Goal: Information Seeking & Learning: Learn about a topic

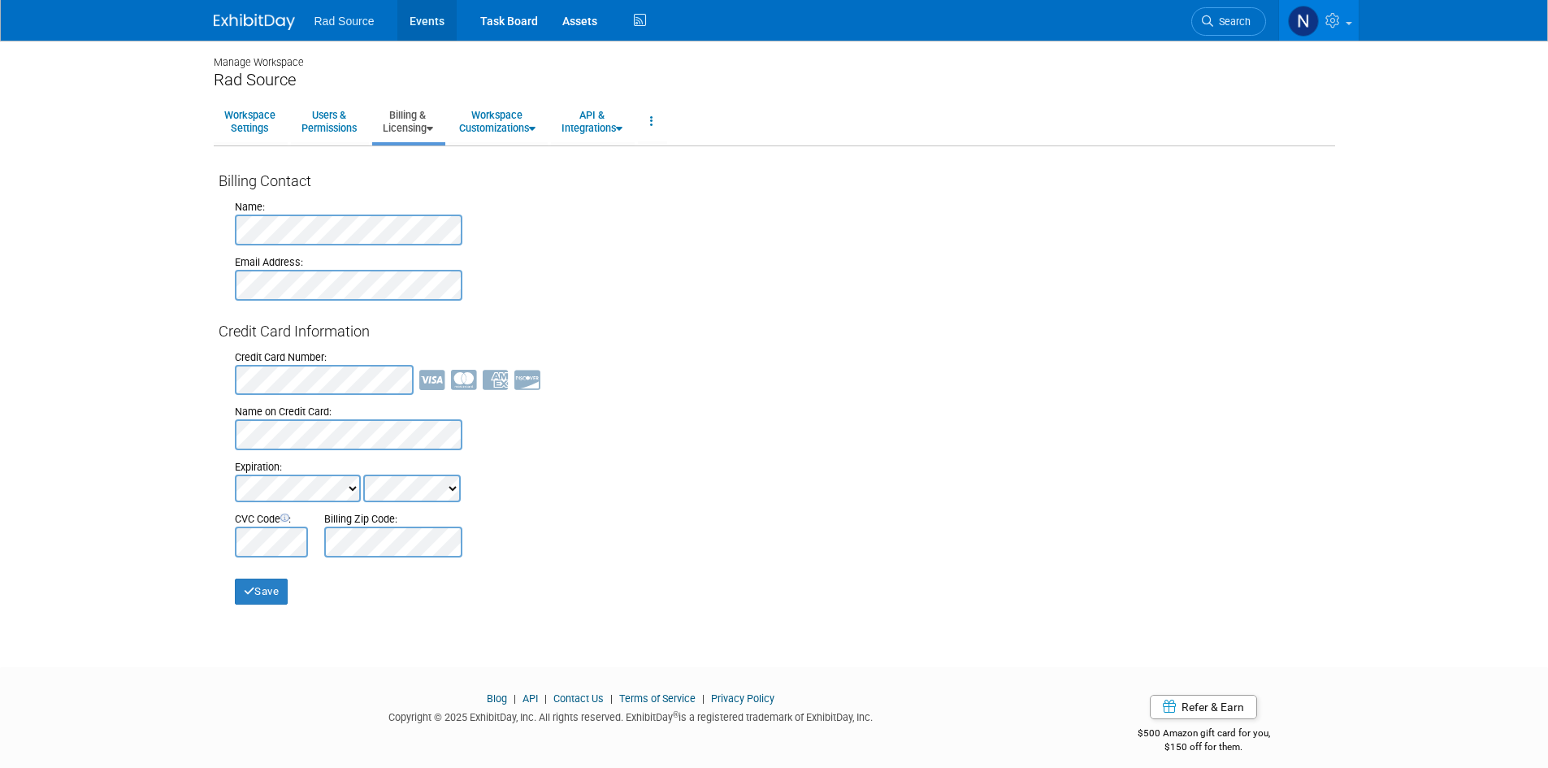
click at [431, 22] on link "Events" at bounding box center [426, 20] width 59 height 41
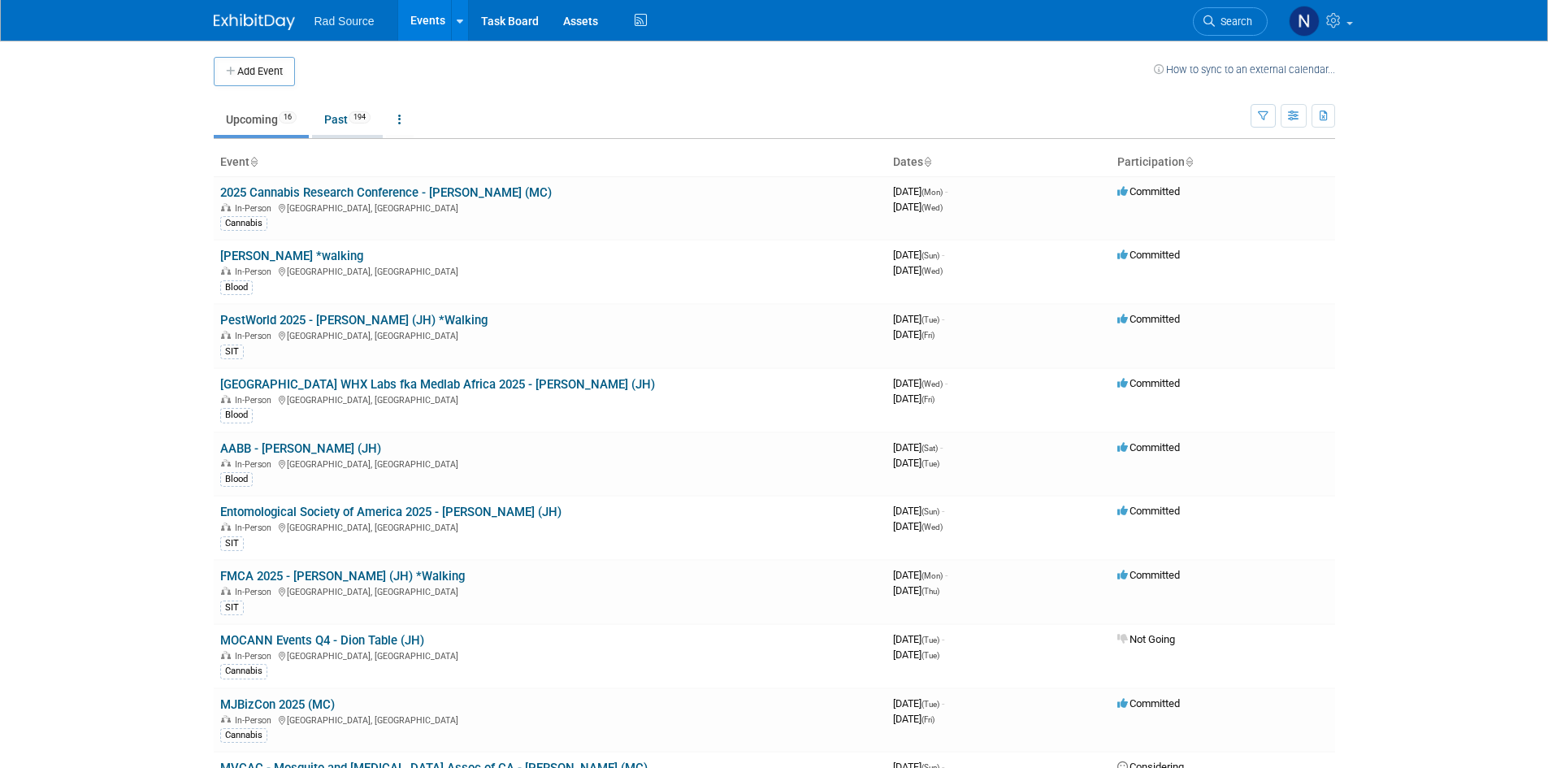
drag, startPoint x: 344, startPoint y: 116, endPoint x: 338, endPoint y: 208, distance: 92.0
click at [344, 115] on link "Past 194" at bounding box center [347, 119] width 71 height 31
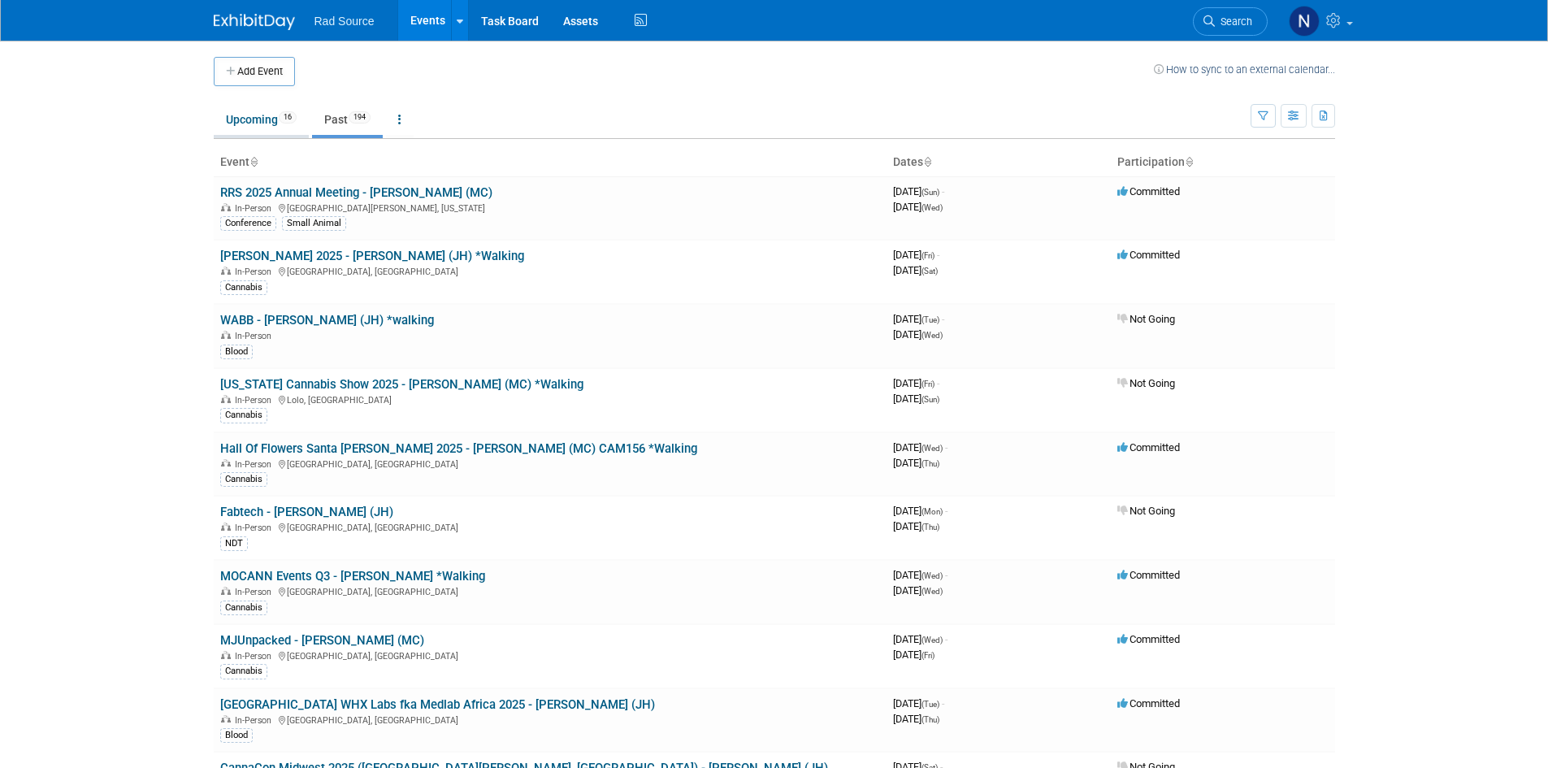
click at [239, 122] on link "Upcoming 16" at bounding box center [261, 119] width 95 height 31
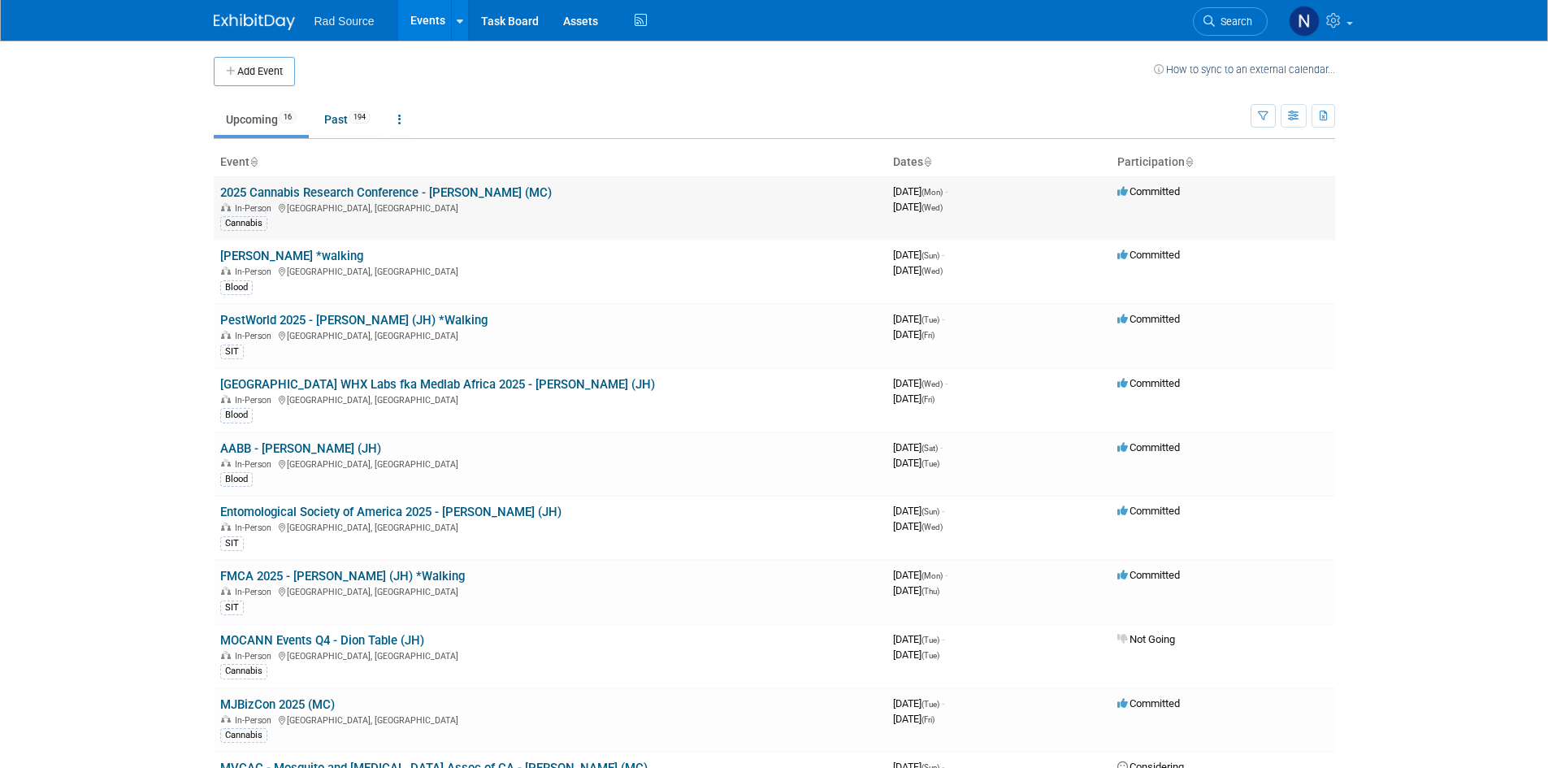
click at [656, 201] on div "In-Person Portland, OR" at bounding box center [550, 207] width 660 height 13
click at [453, 193] on link "2025 Cannabis Research Conference - [PERSON_NAME] (MC)" at bounding box center [385, 192] width 331 height 15
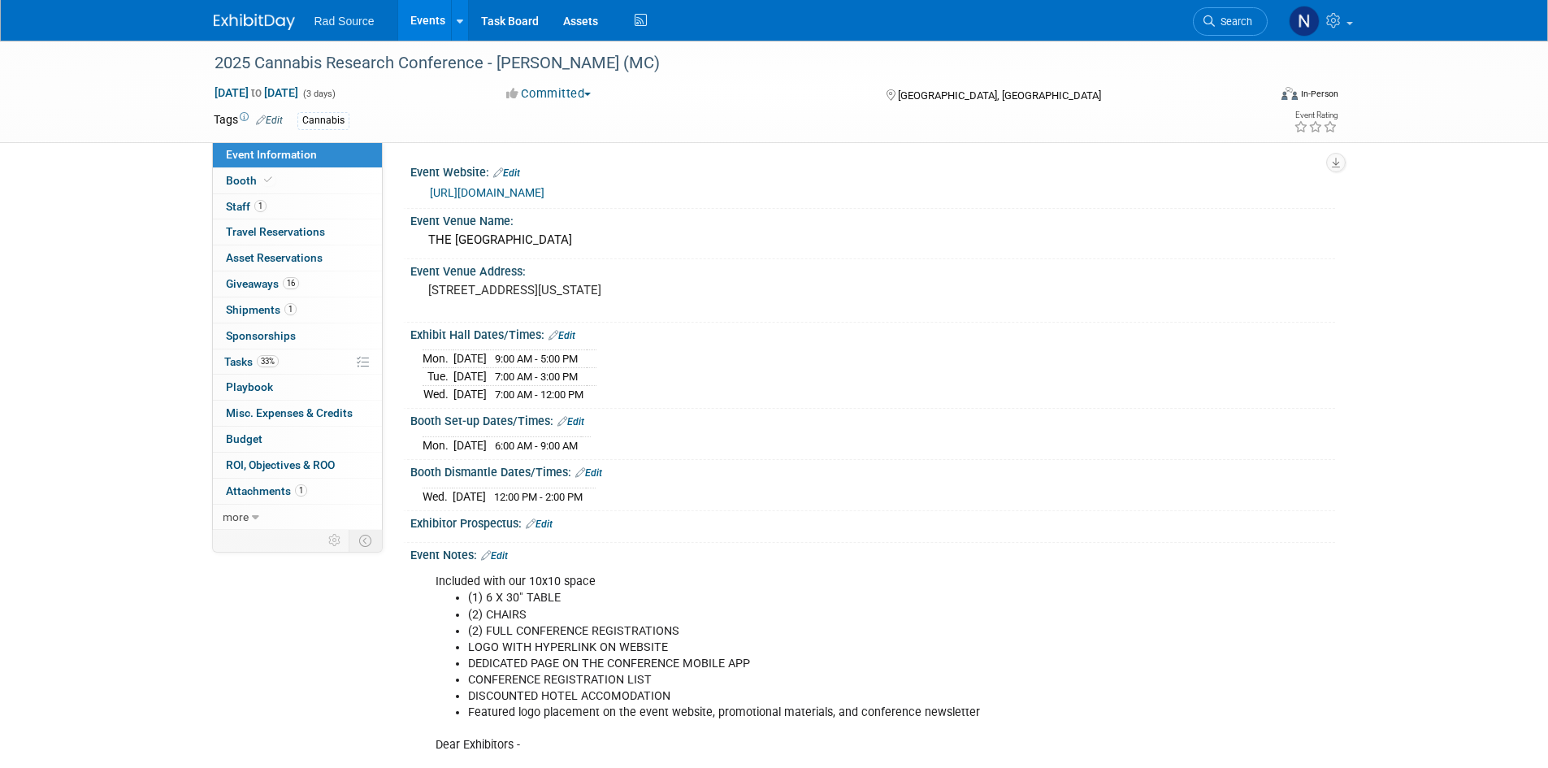
click at [429, 30] on link "Events" at bounding box center [427, 20] width 59 height 41
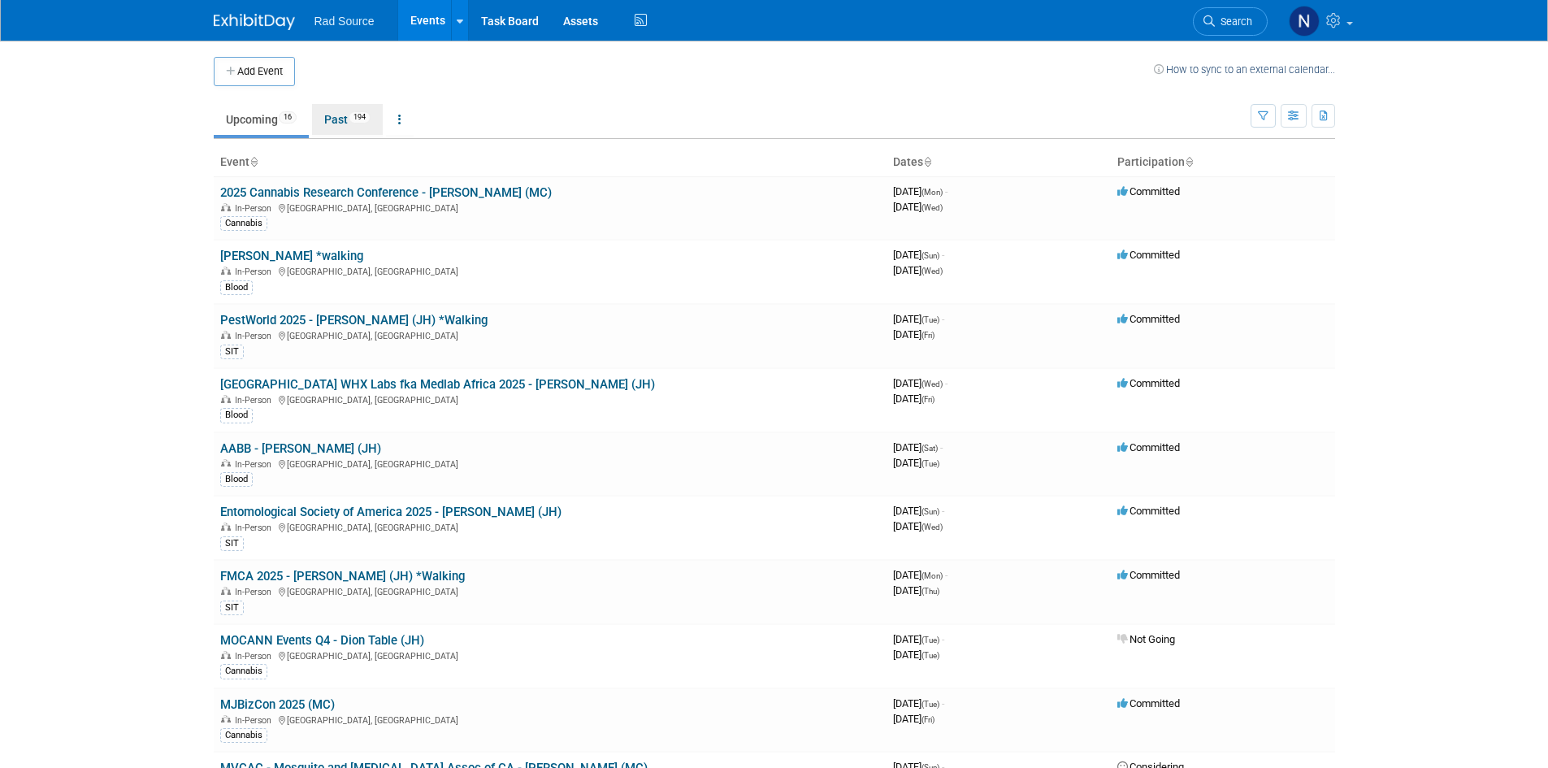
drag, startPoint x: 342, startPoint y: 117, endPoint x: 362, endPoint y: 149, distance: 38.3
click at [342, 117] on link "Past 194" at bounding box center [347, 119] width 71 height 31
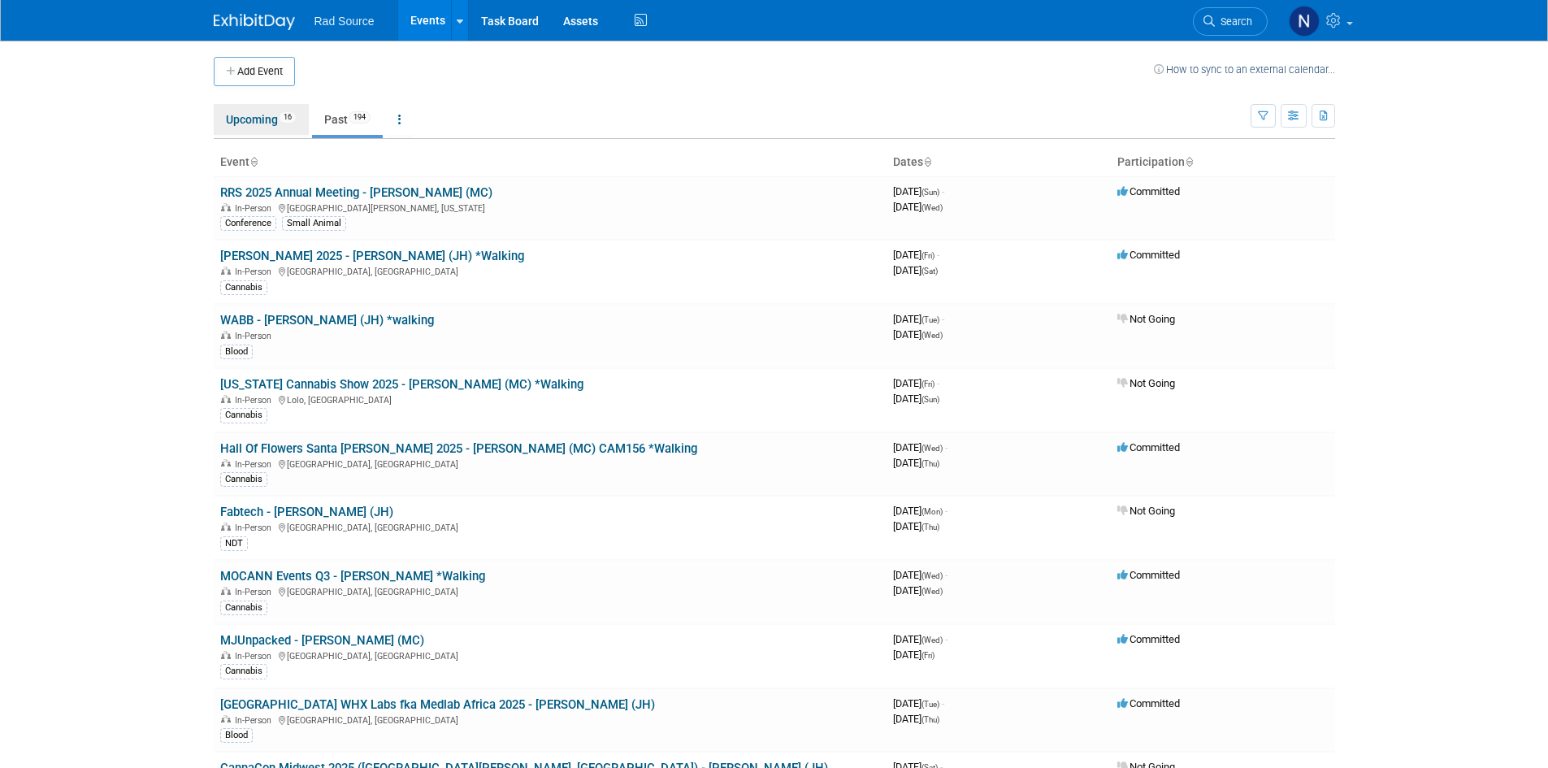
click at [241, 119] on link "Upcoming 16" at bounding box center [261, 119] width 95 height 31
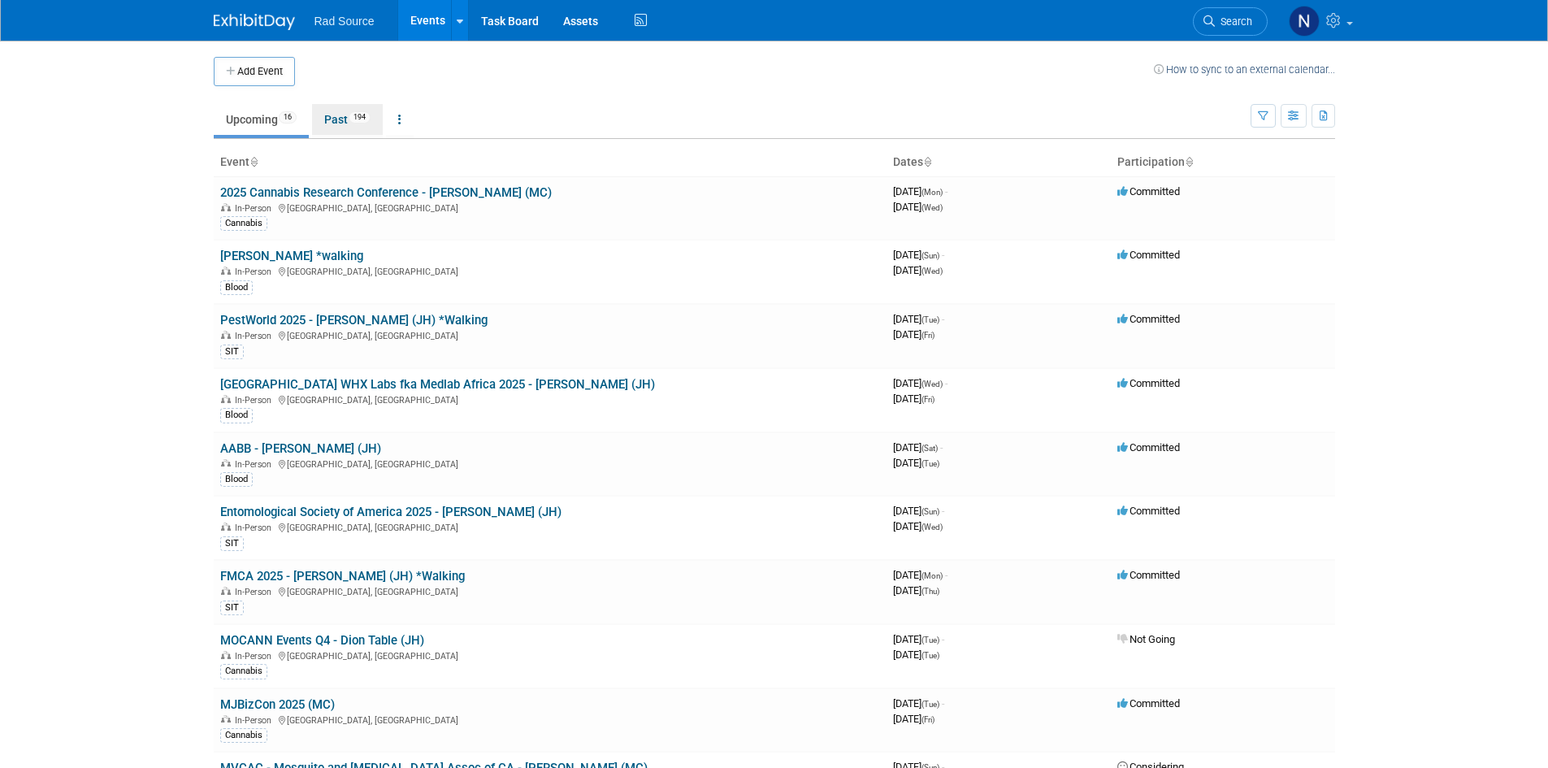
drag, startPoint x: 343, startPoint y: 123, endPoint x: 300, endPoint y: 184, distance: 74.6
click at [343, 124] on link "Past 194" at bounding box center [347, 119] width 71 height 31
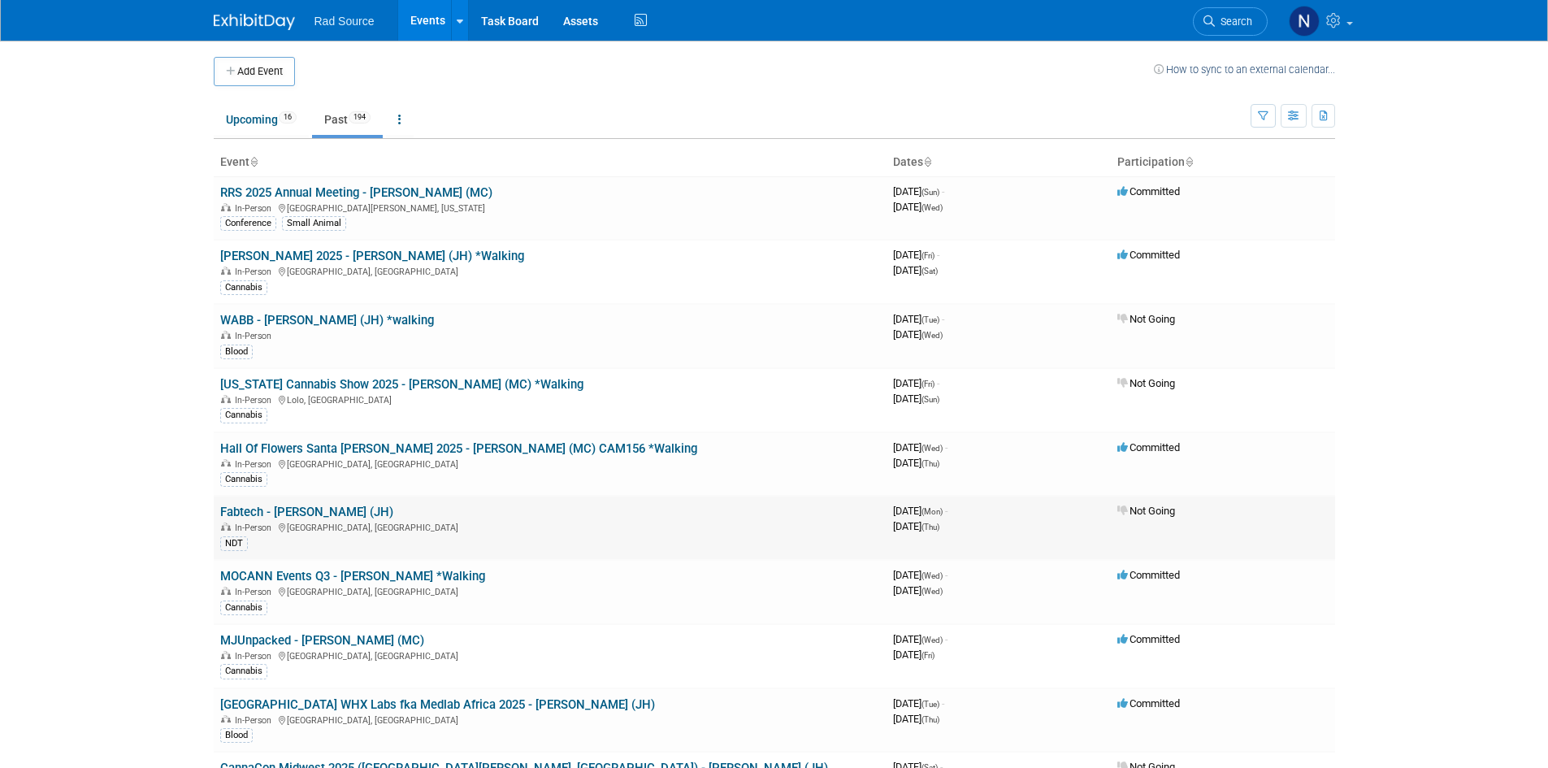
click at [562, 531] on div "In-Person Chicago, IL" at bounding box center [550, 526] width 660 height 13
click at [249, 512] on link "Fabtech - [PERSON_NAME] (JH)" at bounding box center [306, 512] width 173 height 15
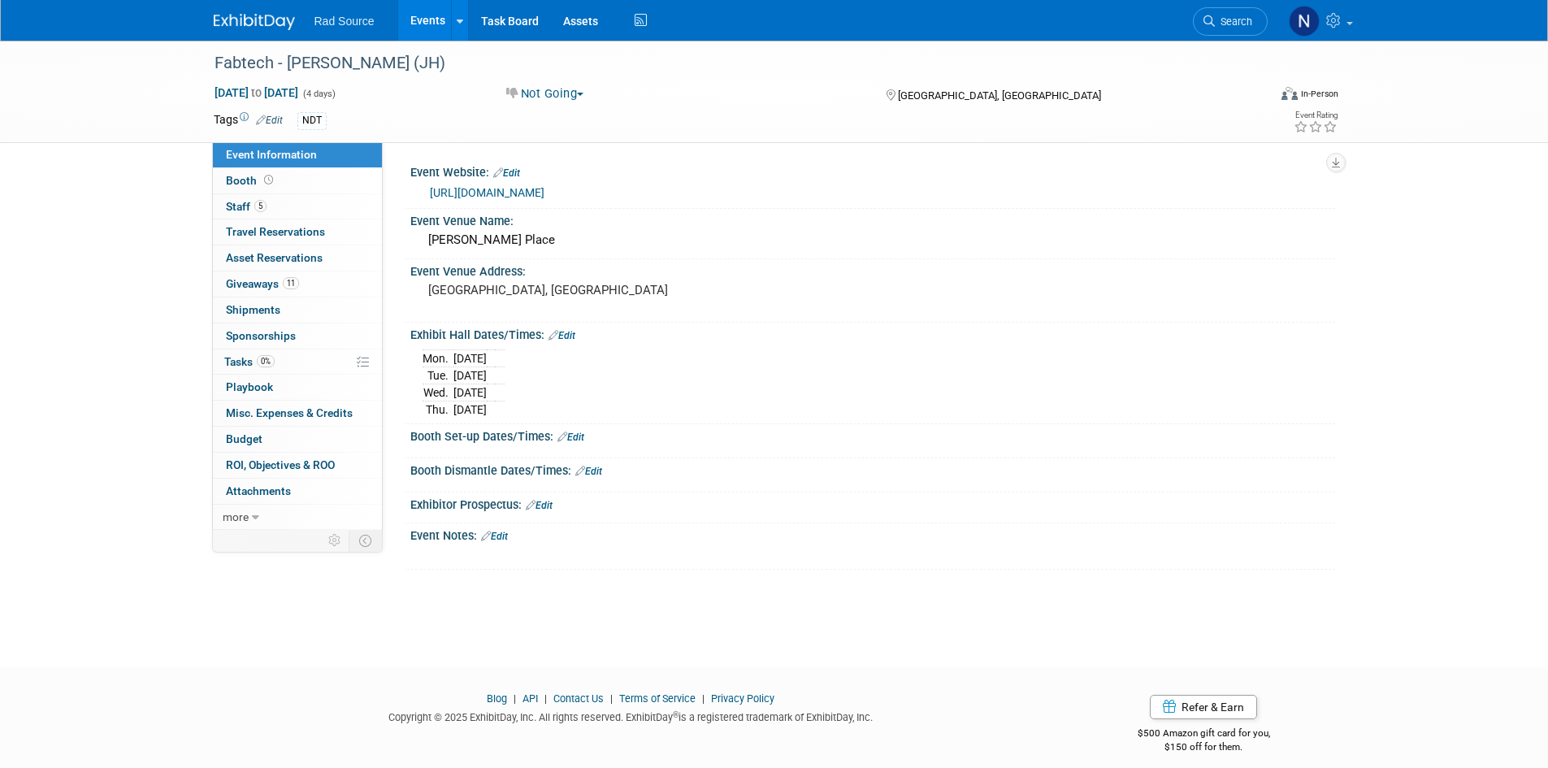
click at [423, 22] on link "Events" at bounding box center [427, 20] width 59 height 41
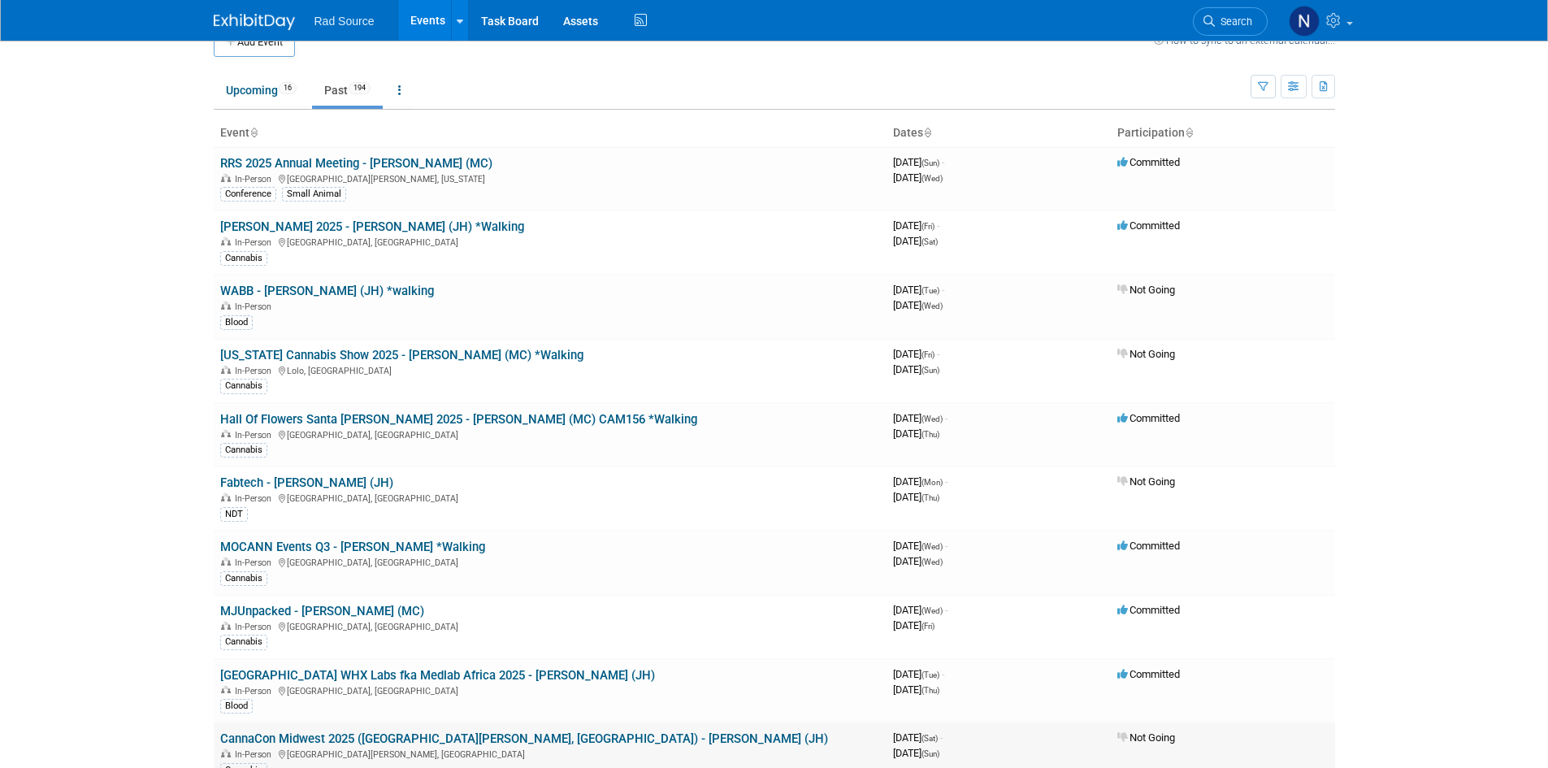
scroll to position [81, 0]
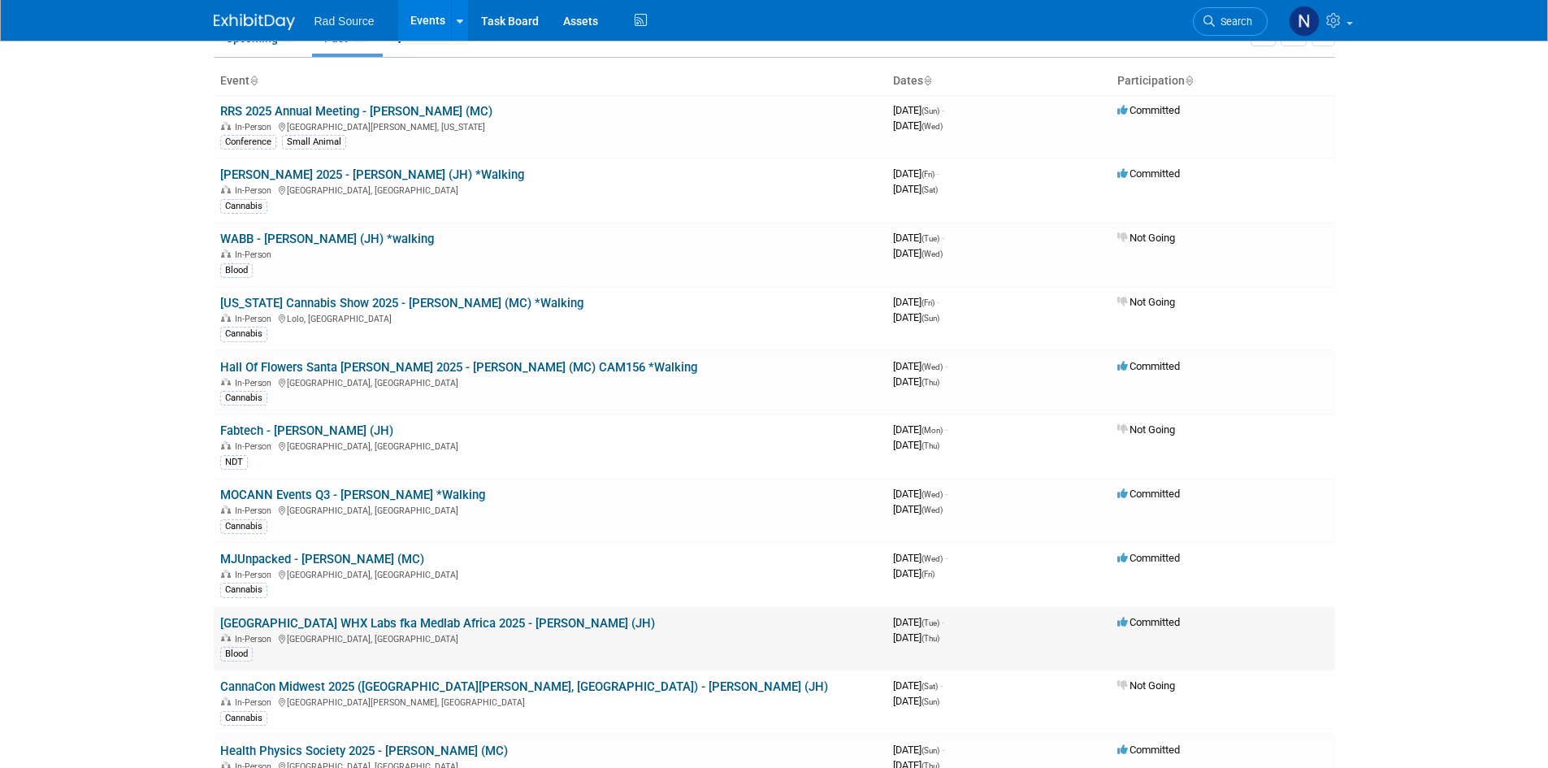
click at [435, 626] on link "[GEOGRAPHIC_DATA] WHX Labs fka Medlab Africa 2025 - [PERSON_NAME] (JH)" at bounding box center [437, 623] width 435 height 15
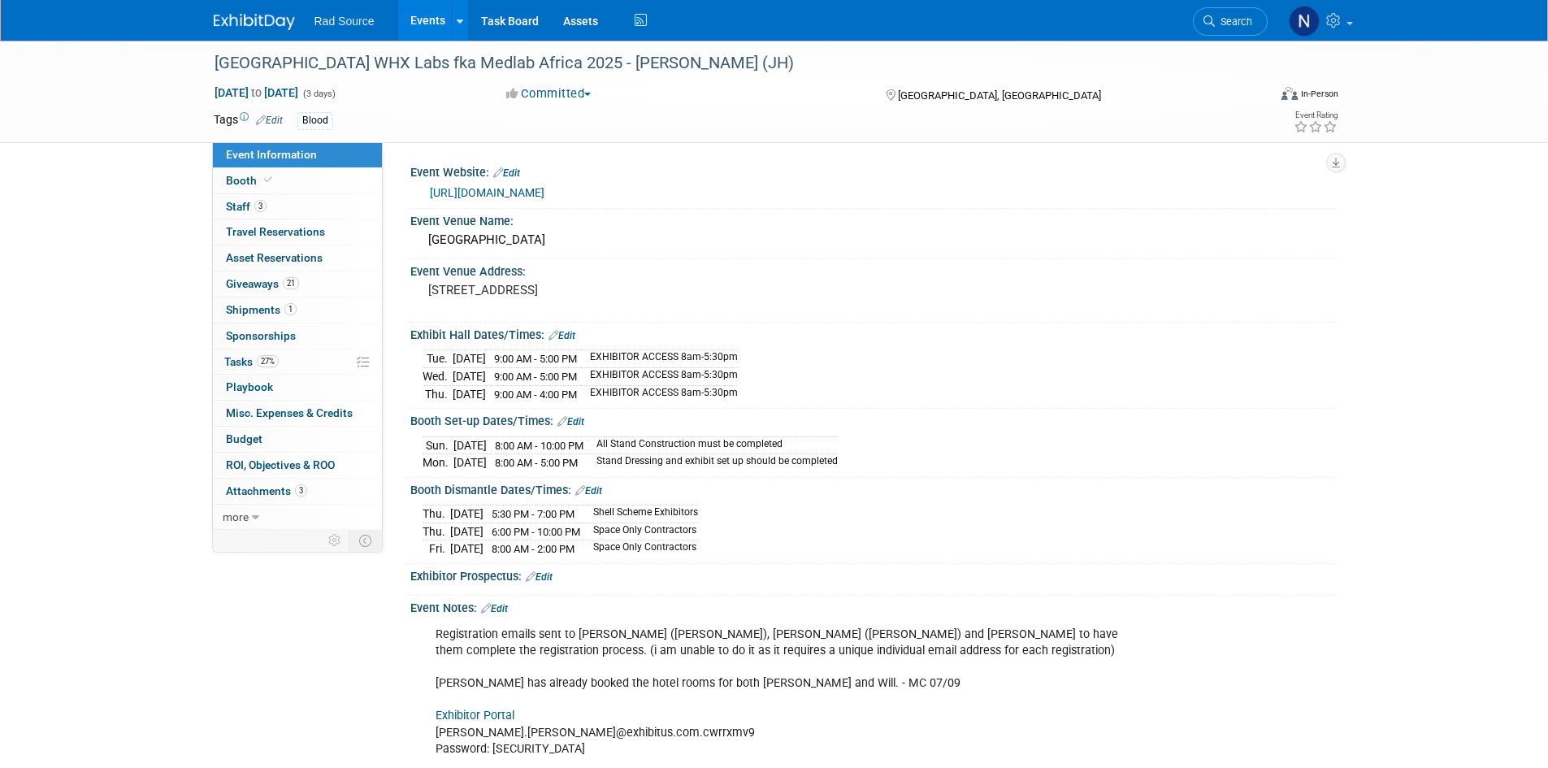
click at [433, 22] on link "Events" at bounding box center [427, 20] width 59 height 41
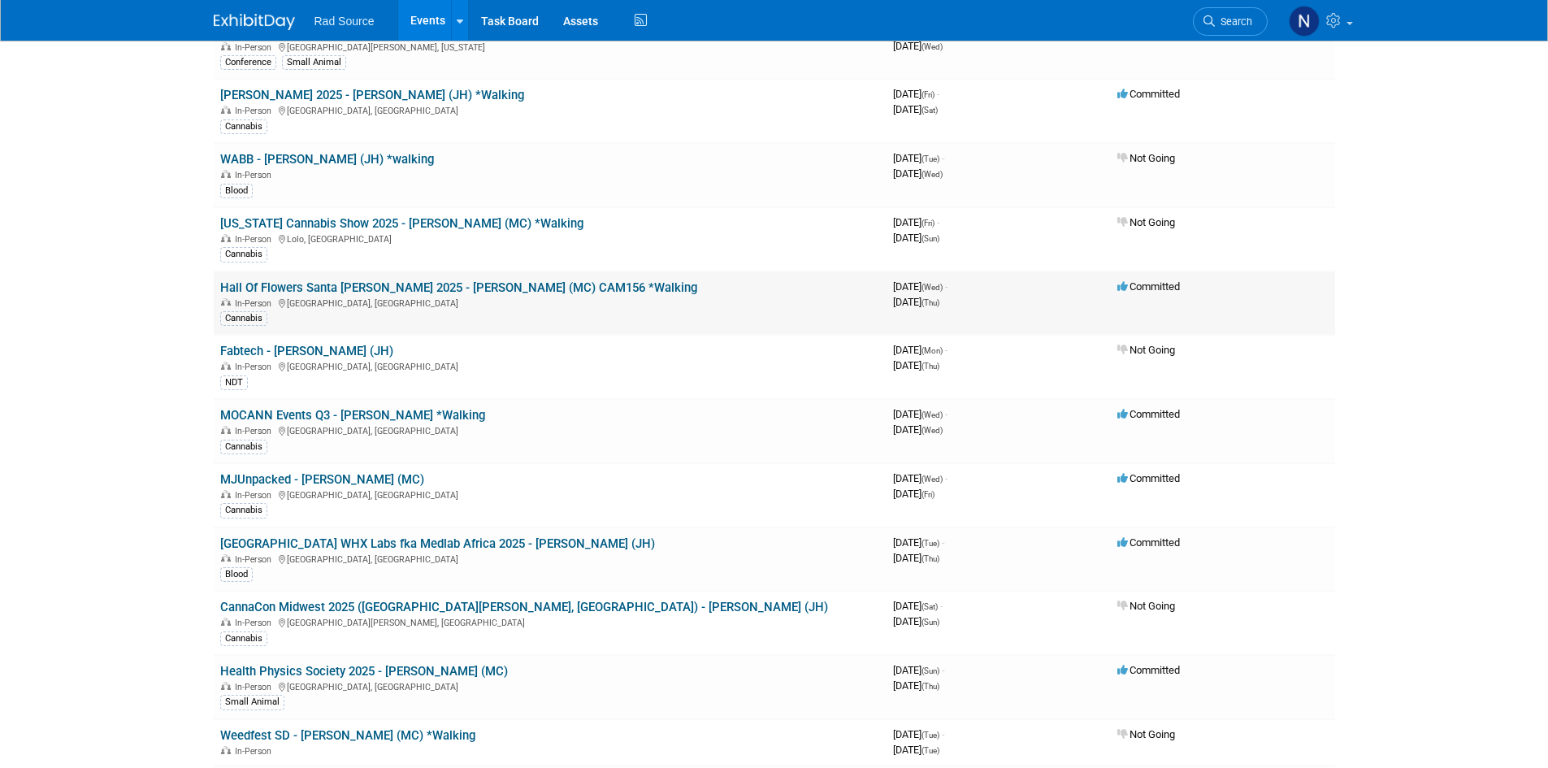
scroll to position [162, 0]
drag, startPoint x: 343, startPoint y: 471, endPoint x: 248, endPoint y: 561, distance: 131.0
click at [343, 471] on link "MJUnpacked - [PERSON_NAME] (MC)" at bounding box center [322, 477] width 204 height 15
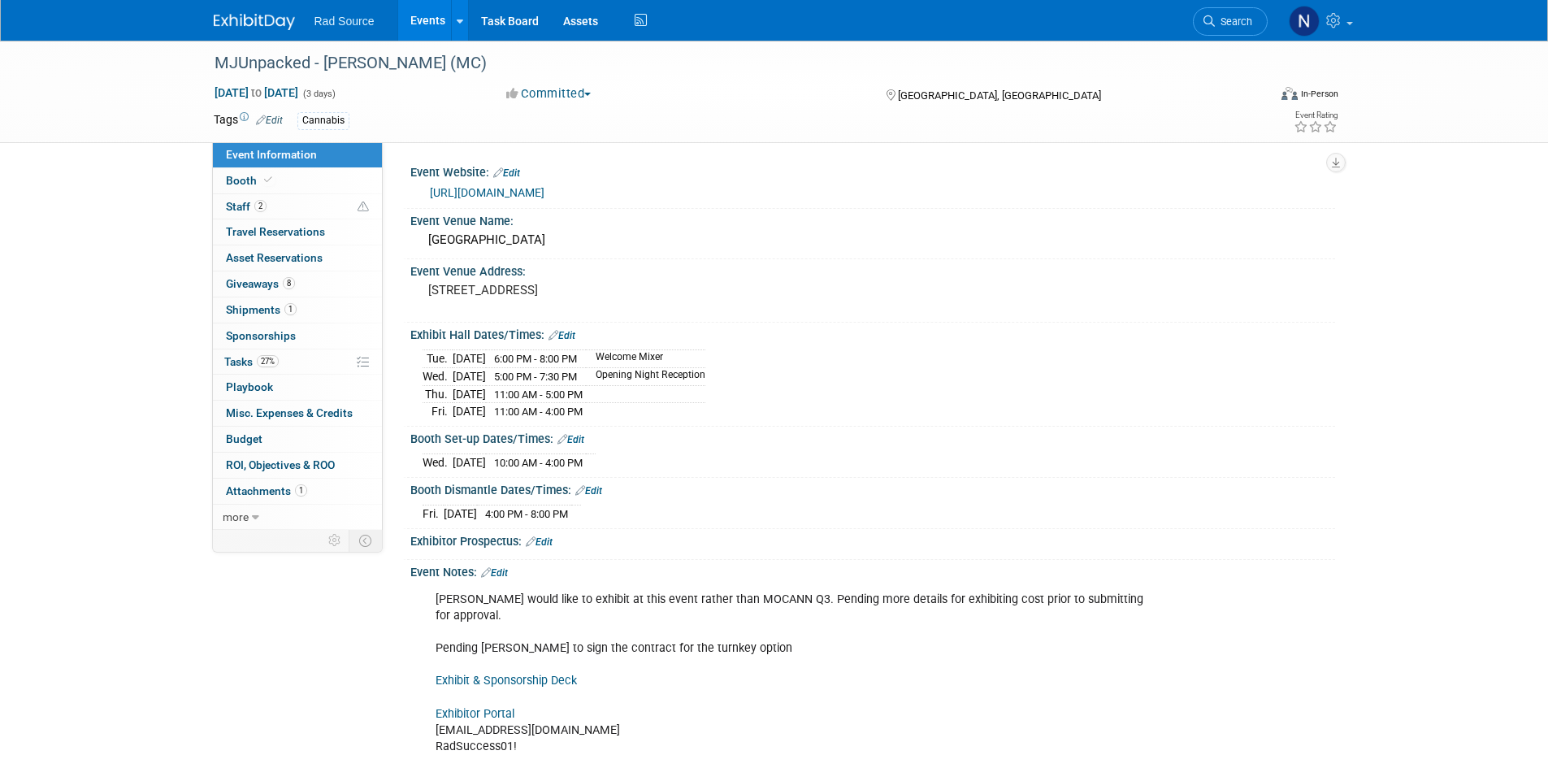
click at [430, 8] on link "Events" at bounding box center [427, 20] width 59 height 41
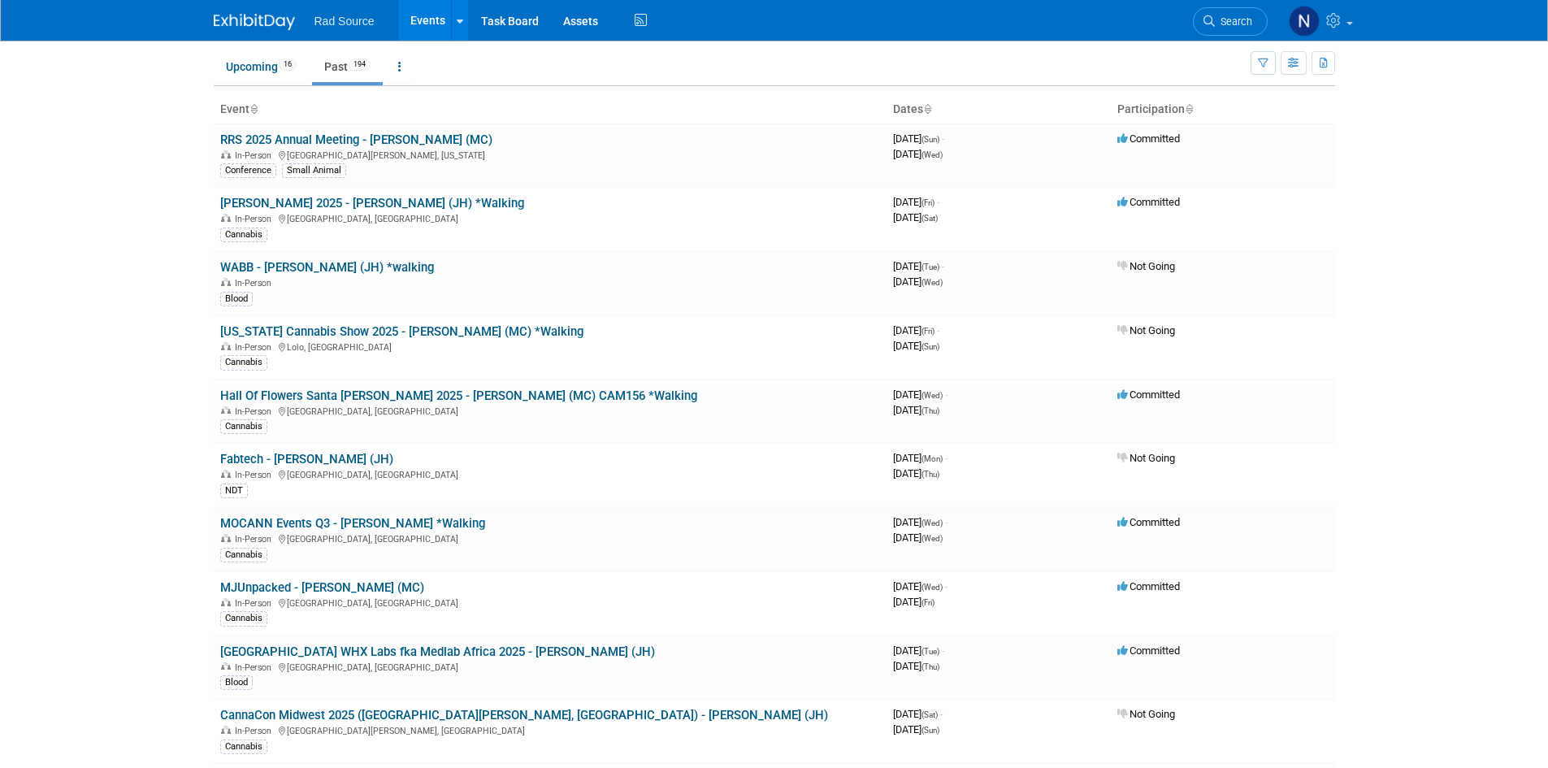
scroll to position [81, 0]
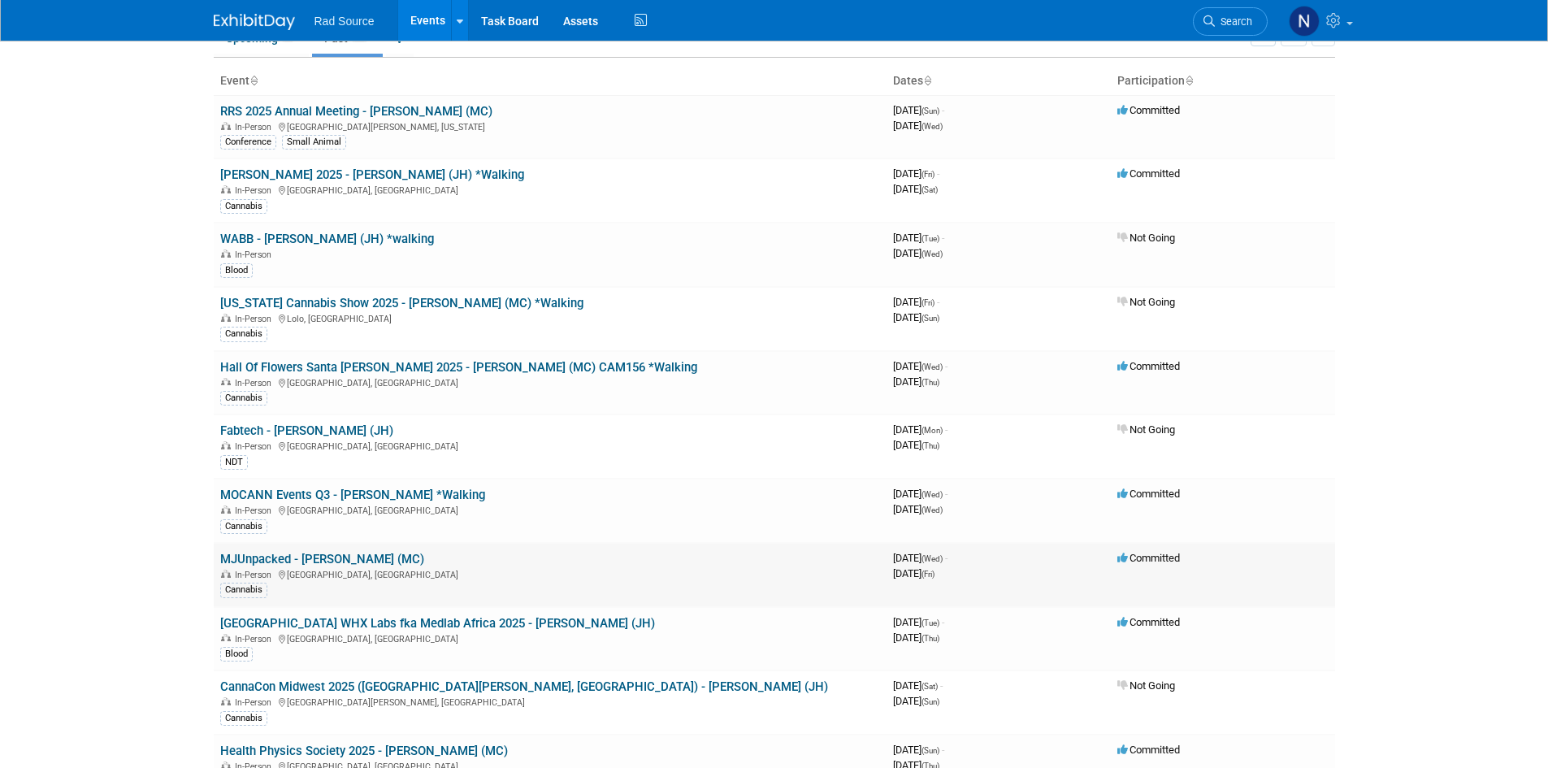
click at [280, 553] on link "MJUnpacked - [PERSON_NAME] (MC)" at bounding box center [322, 559] width 204 height 15
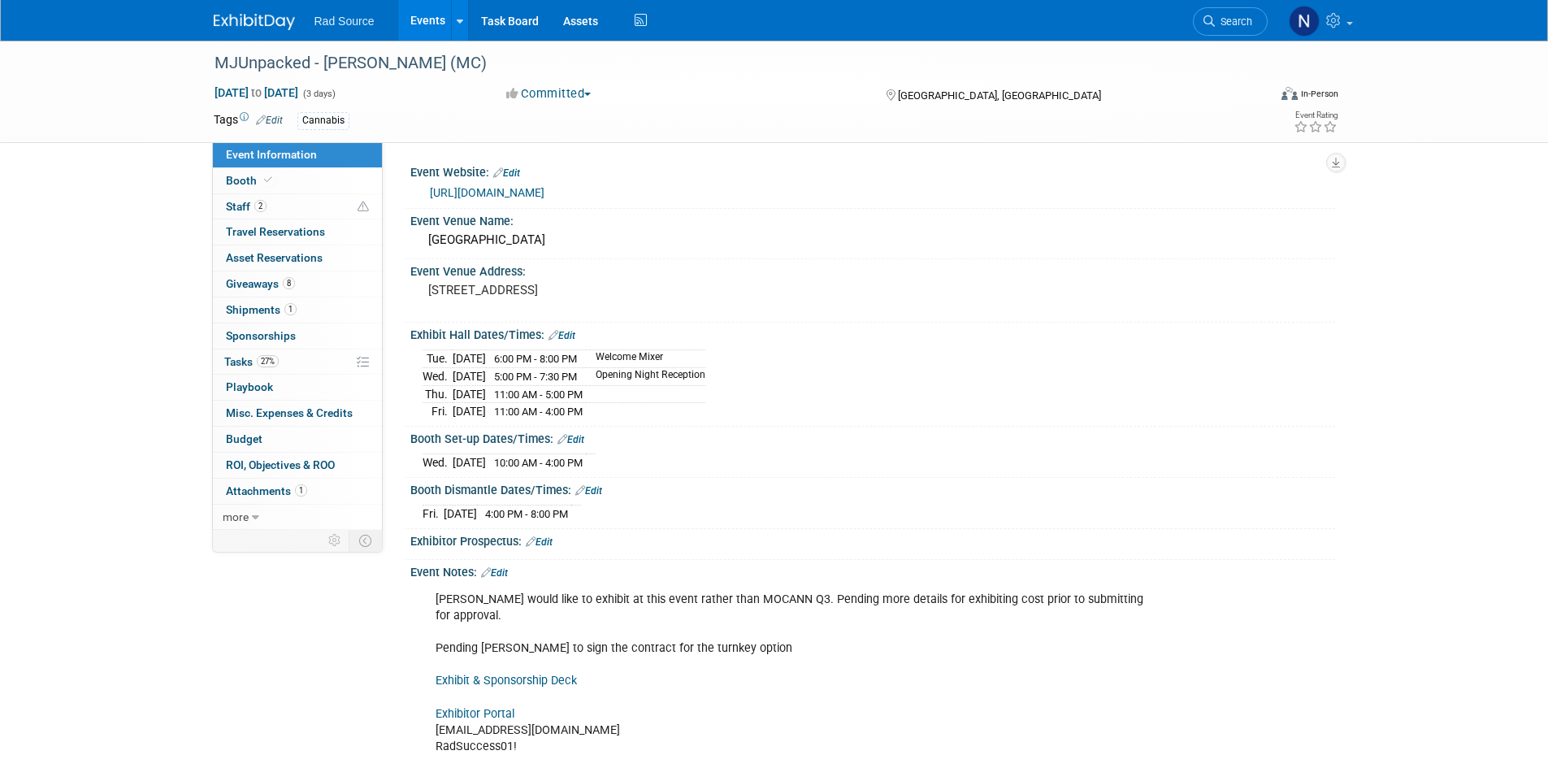
click at [435, 24] on link "Events" at bounding box center [427, 20] width 59 height 41
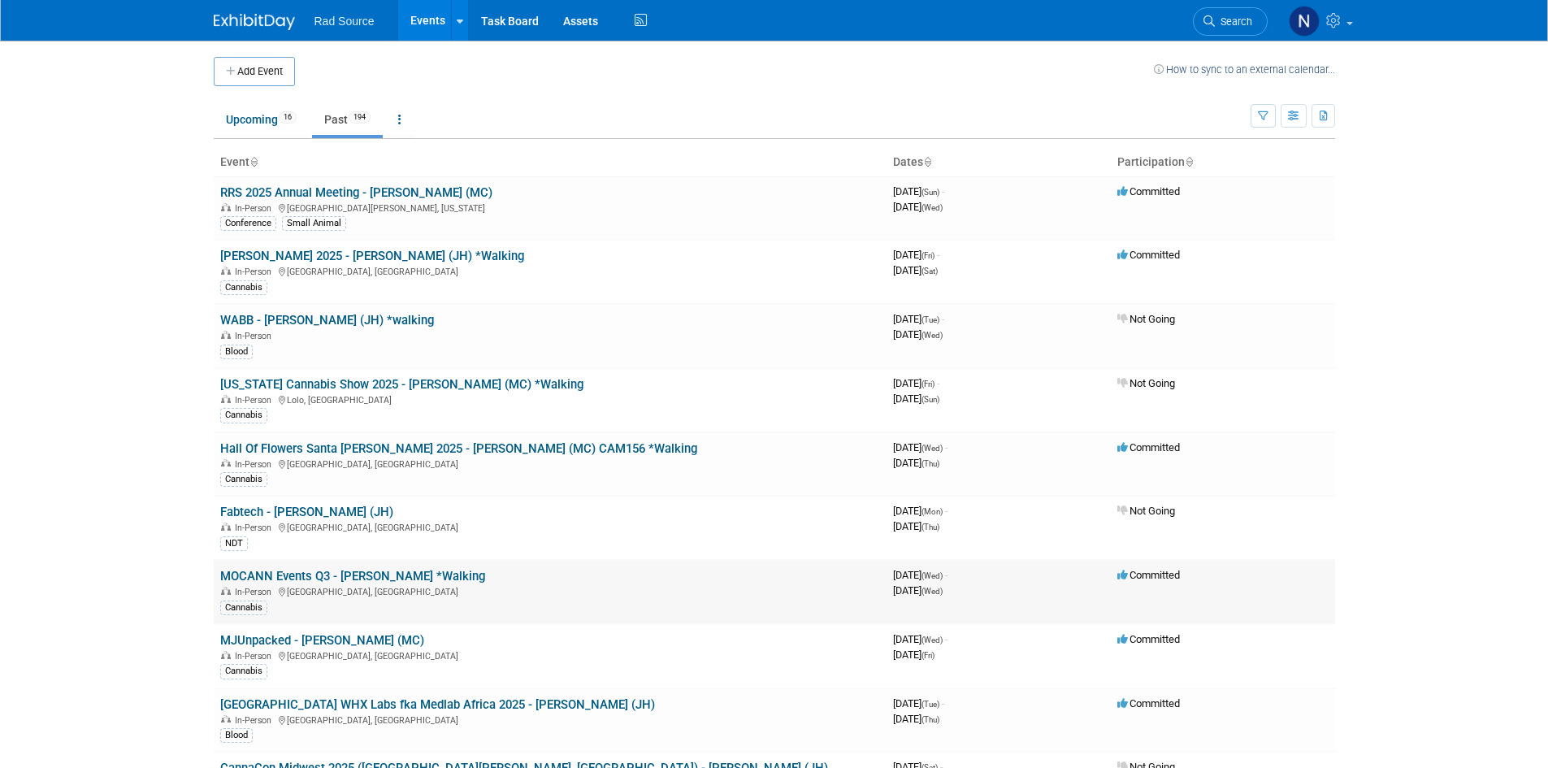
click at [357, 573] on link "MOCANN Events Q3 - [PERSON_NAME] *Walking" at bounding box center [352, 576] width 265 height 15
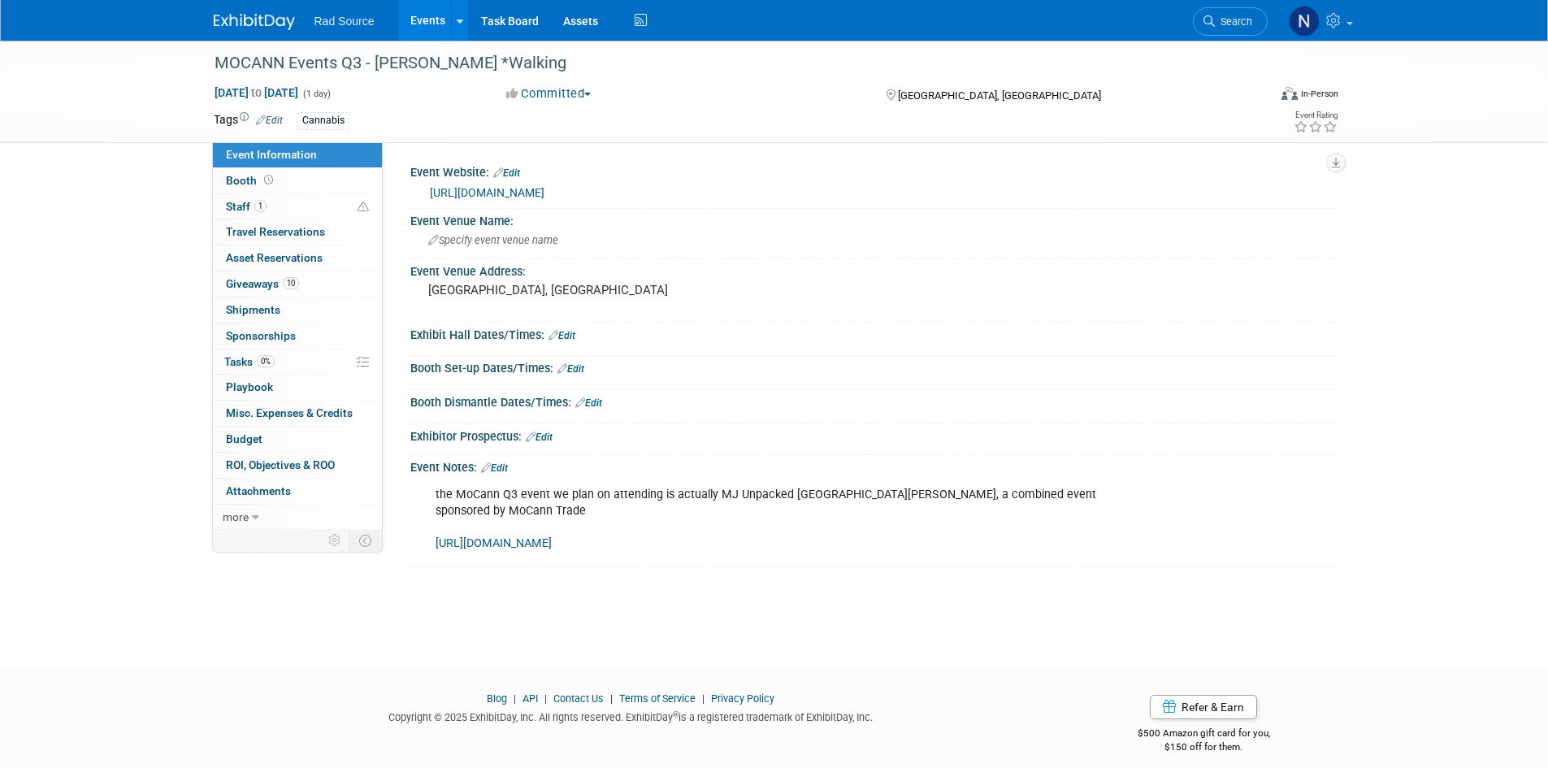
click at [440, 14] on link "Events" at bounding box center [427, 20] width 59 height 41
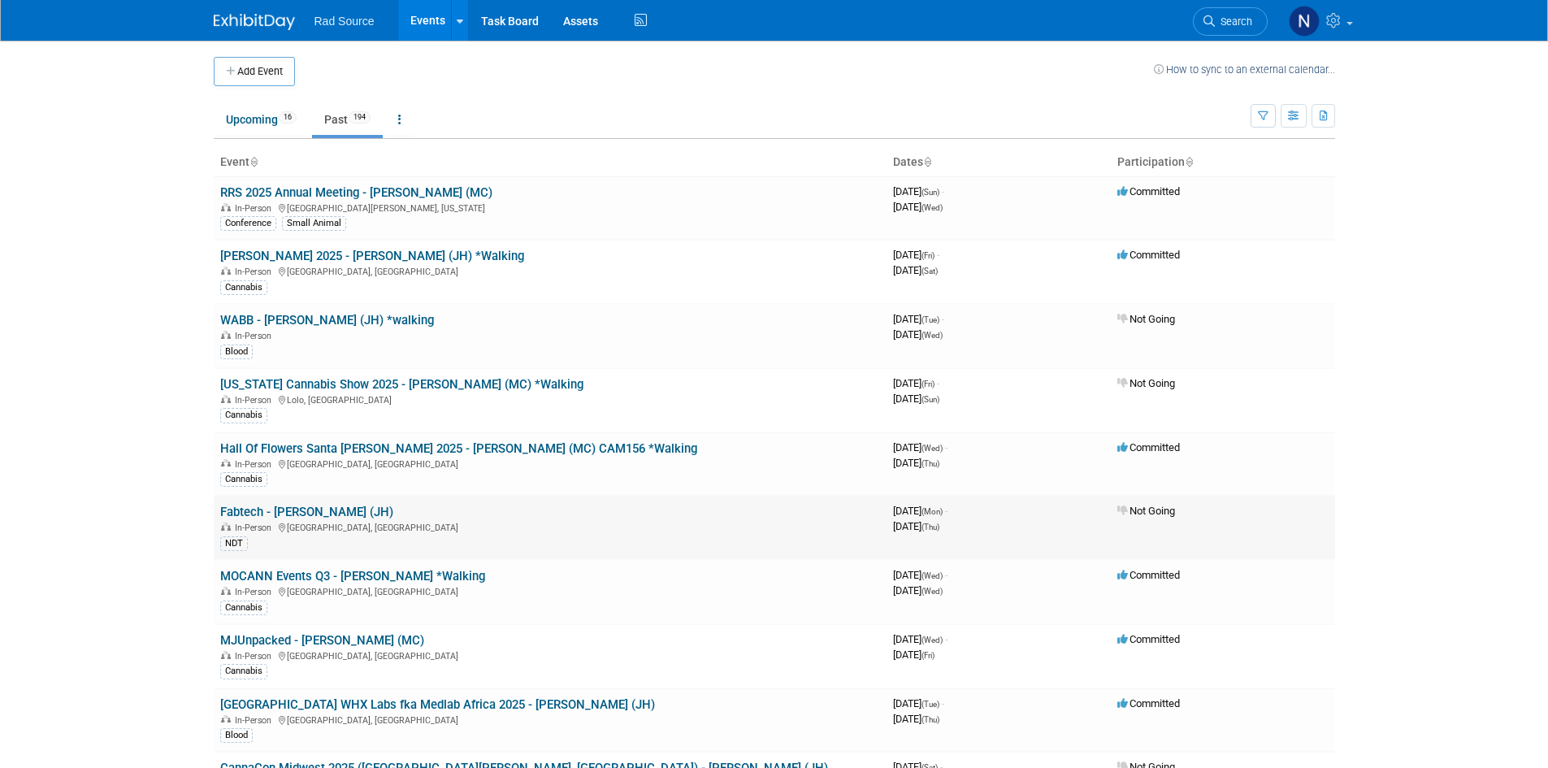
click at [299, 510] on link "Fabtech - [PERSON_NAME] (JH)" at bounding box center [306, 512] width 173 height 15
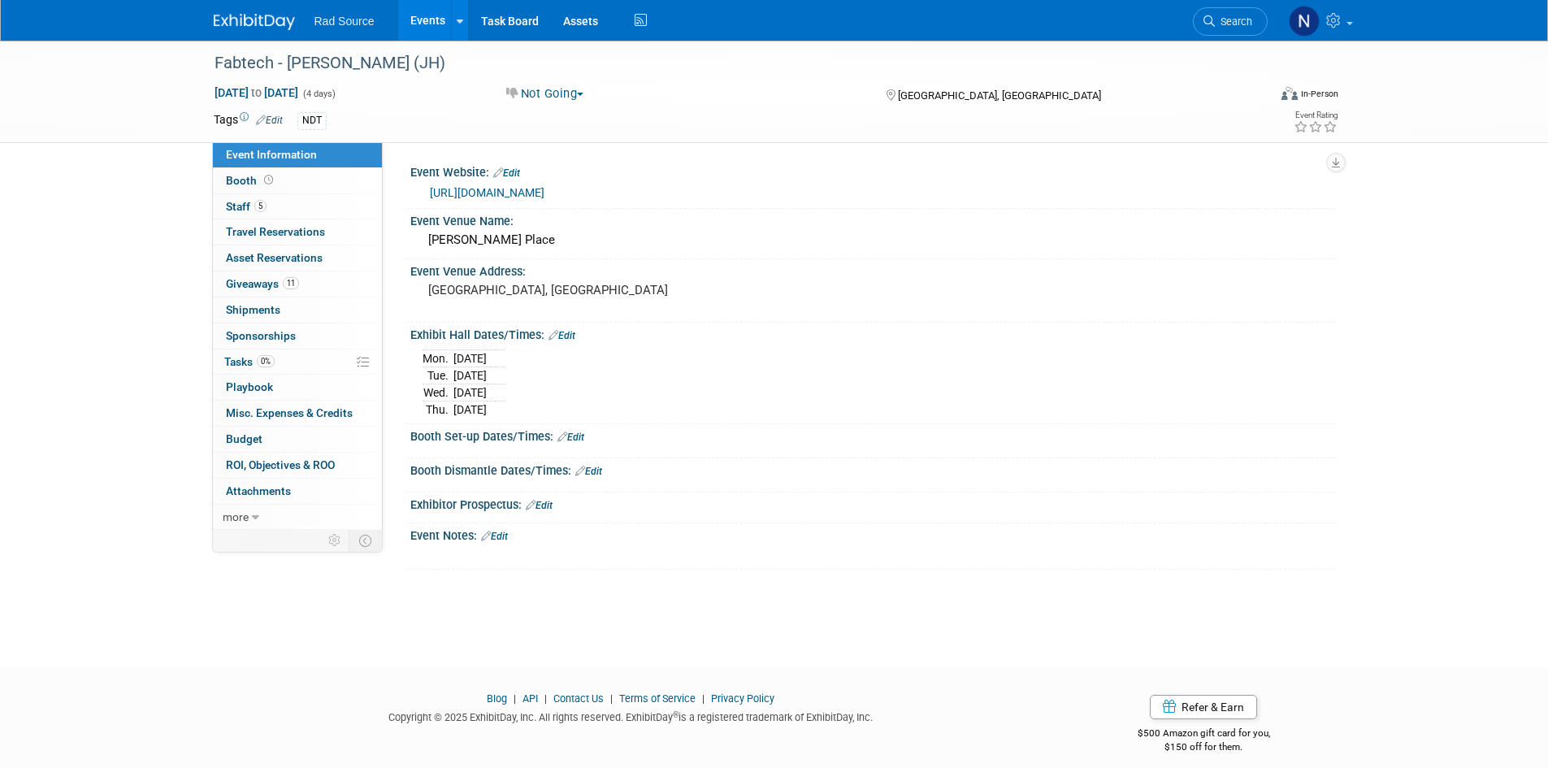
click at [800, 491] on div "Booth Dismantle Dates/Times: Edit Save Changes Cancel" at bounding box center [869, 475] width 932 height 34
drag, startPoint x: 423, startPoint y: 17, endPoint x: 414, endPoint y: 323, distance: 306.4
click at [423, 16] on link "Events" at bounding box center [427, 20] width 59 height 41
